Goal: Task Accomplishment & Management: Use online tool/utility

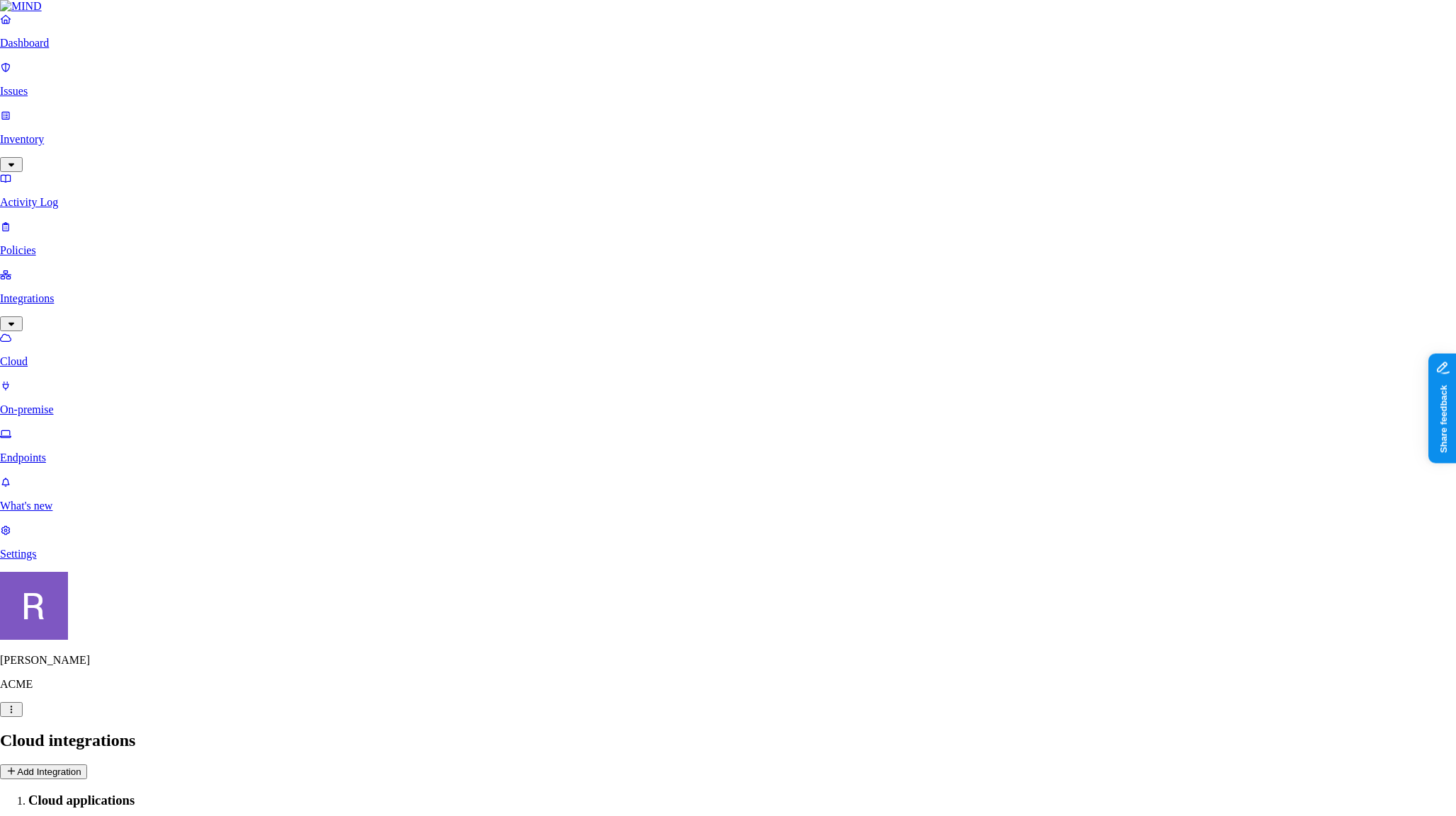
scroll to position [320, 0]
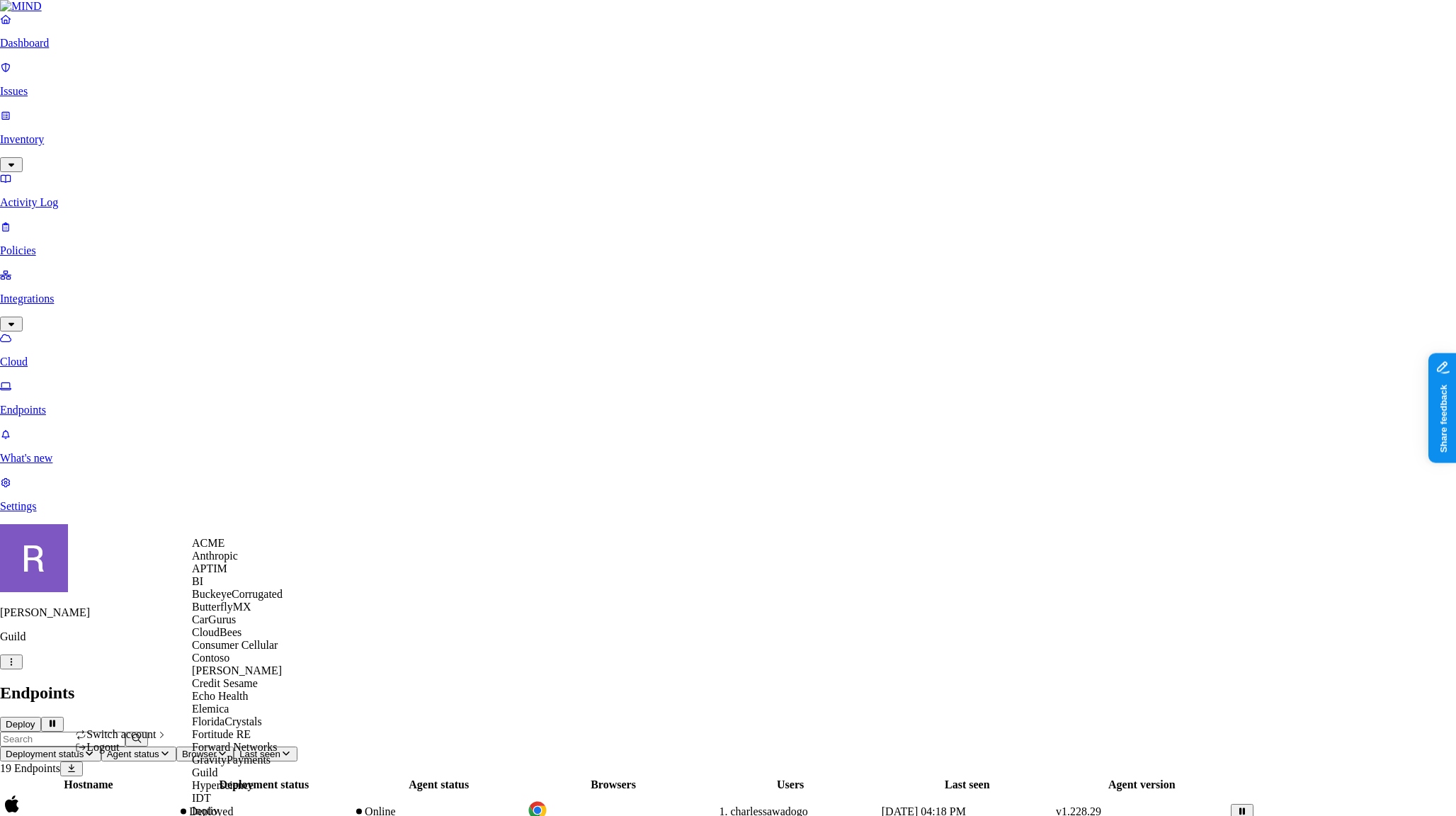
scroll to position [800, 0]
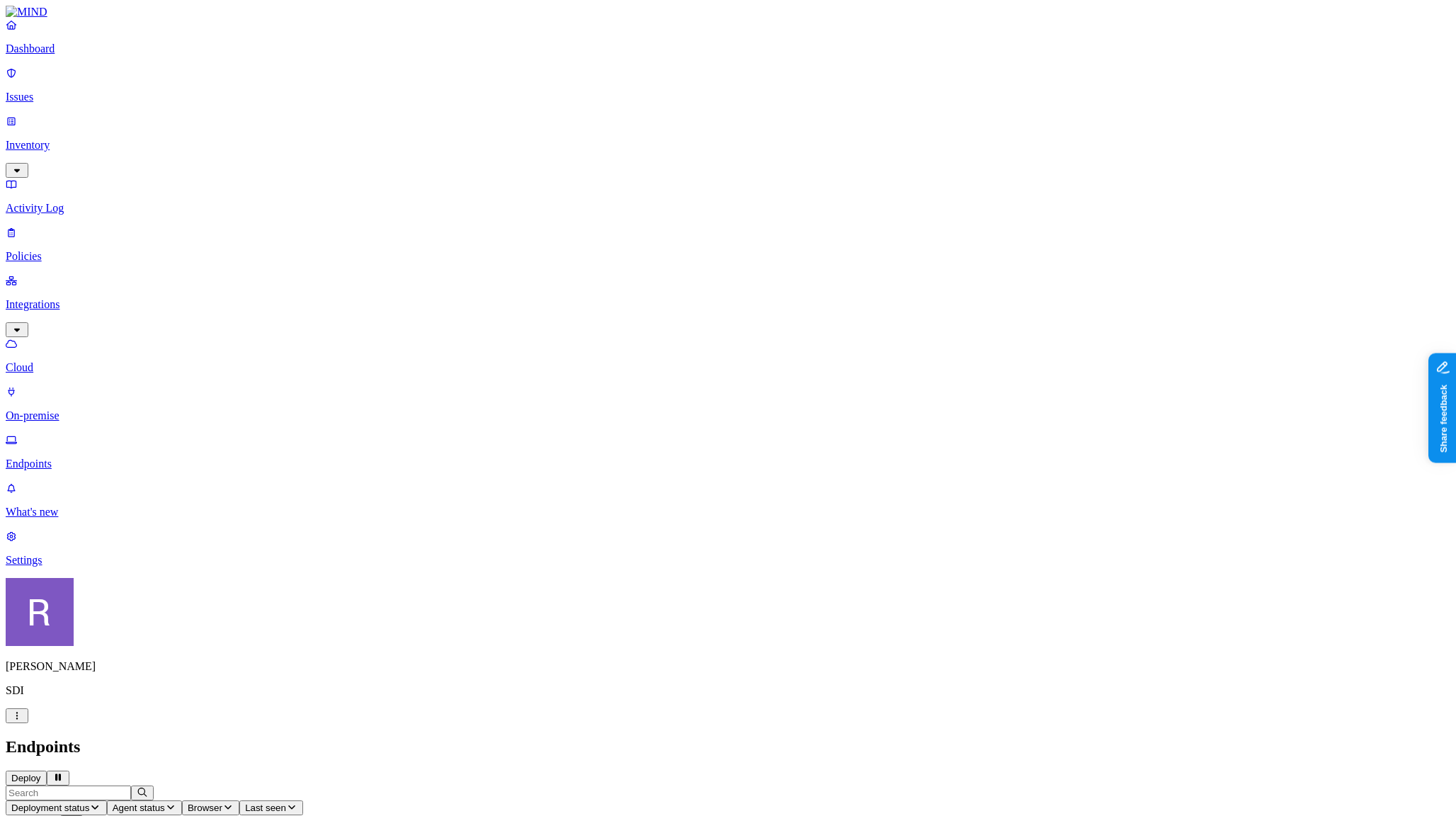
click at [23, 721] on icon "button" at bounding box center [17, 716] width 11 height 9
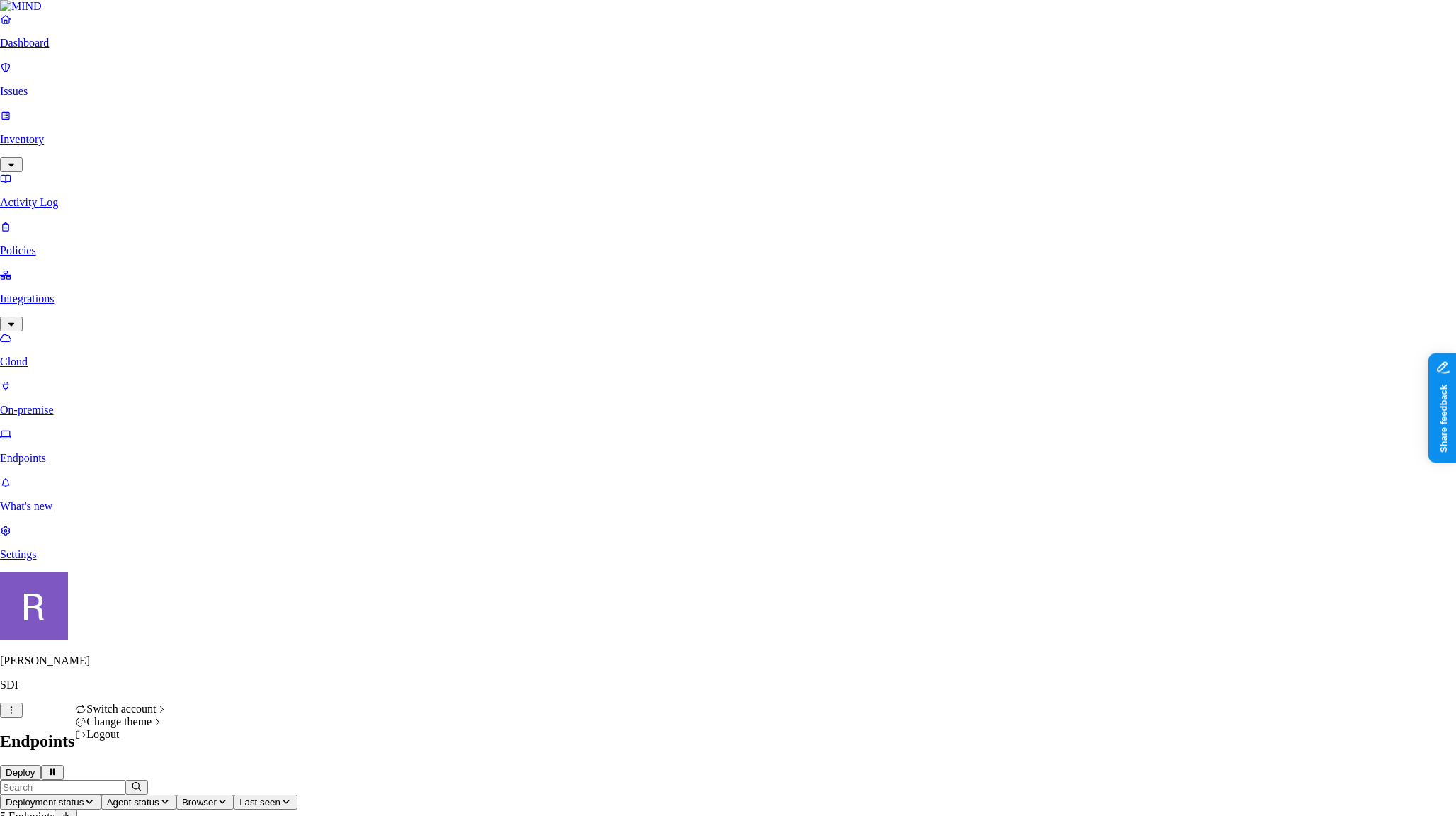
click at [88, 561] on nav "Dashboard Issues Inventory Activity Log Policies Integrations Cloud On-premise …" at bounding box center [728, 287] width 1456 height 549
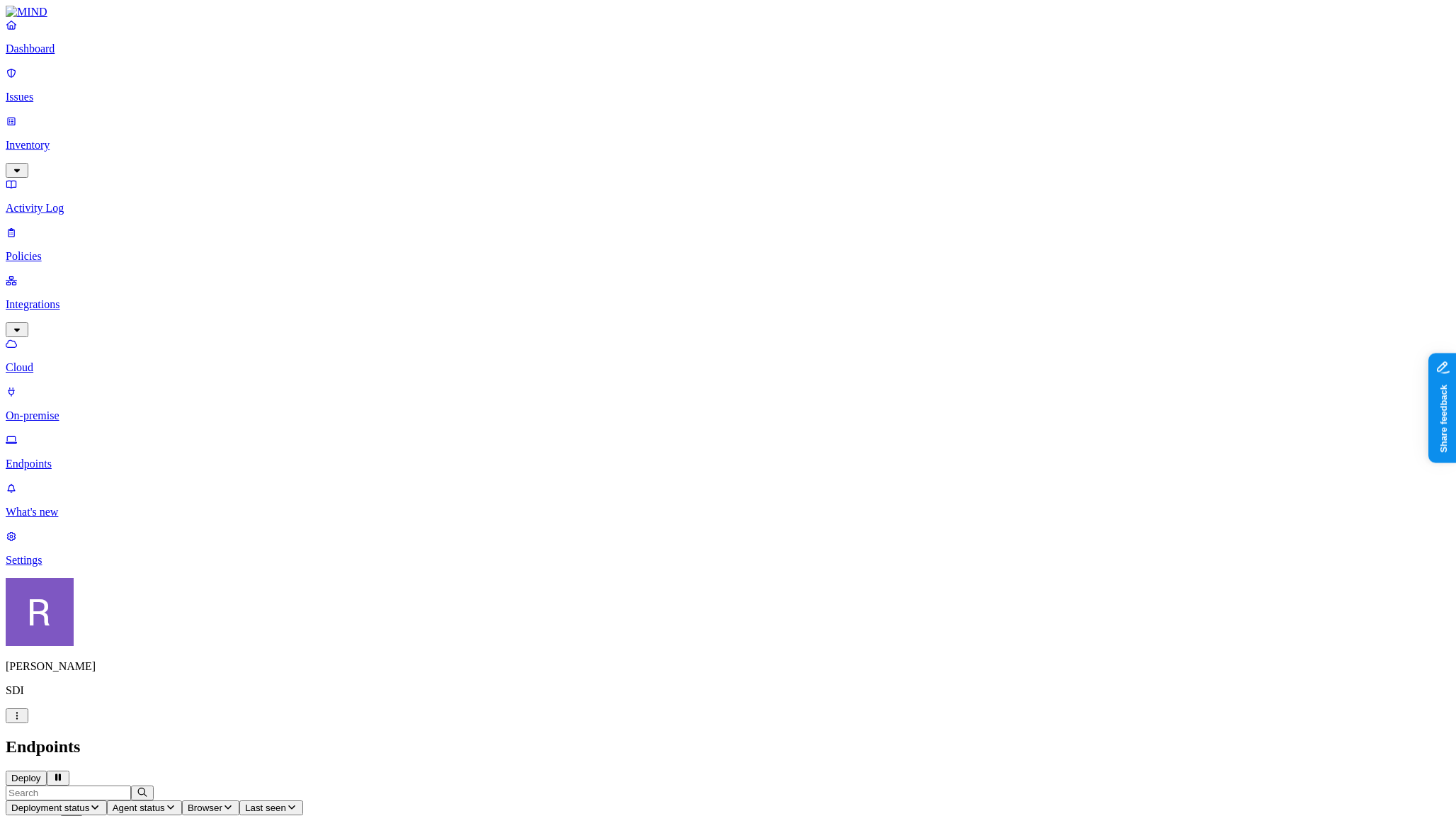
click at [65, 361] on p "Cloud" at bounding box center [728, 368] width 1445 height 13
click at [93, 771] on button "Add Integration" at bounding box center [49, 778] width 87 height 15
